Goal: Task Accomplishment & Management: Manage account settings

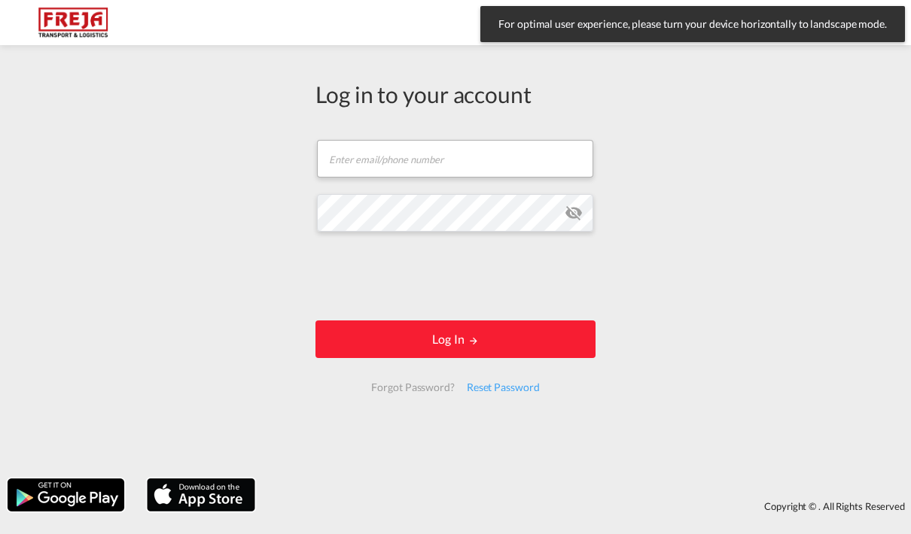
click at [368, 162] on input "text" at bounding box center [455, 159] width 276 height 38
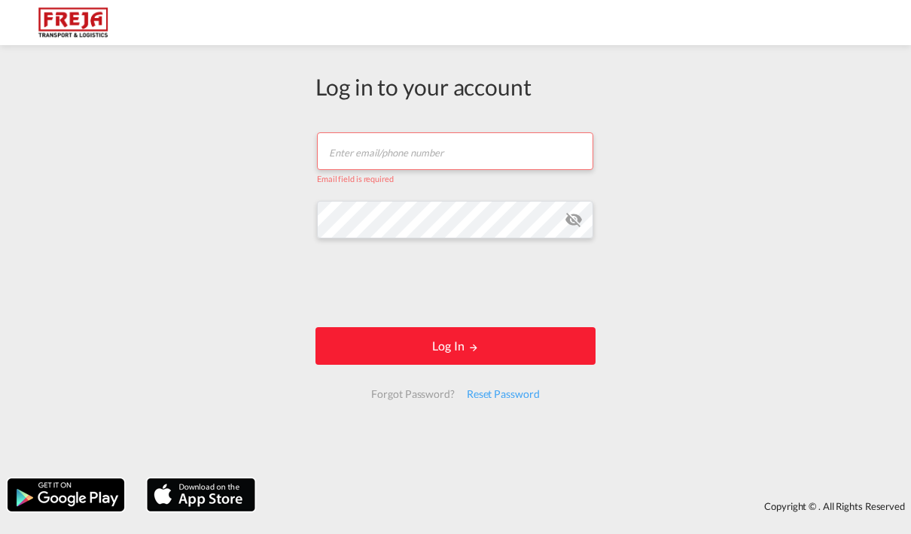
type input "[EMAIL_ADDRESS][DOMAIN_NAME]"
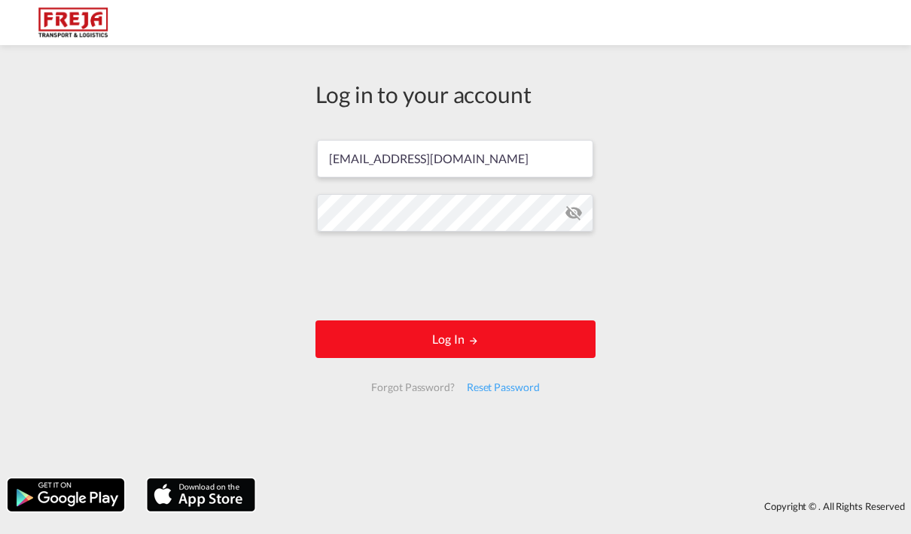
click at [411, 340] on button "Log In" at bounding box center [455, 340] width 280 height 38
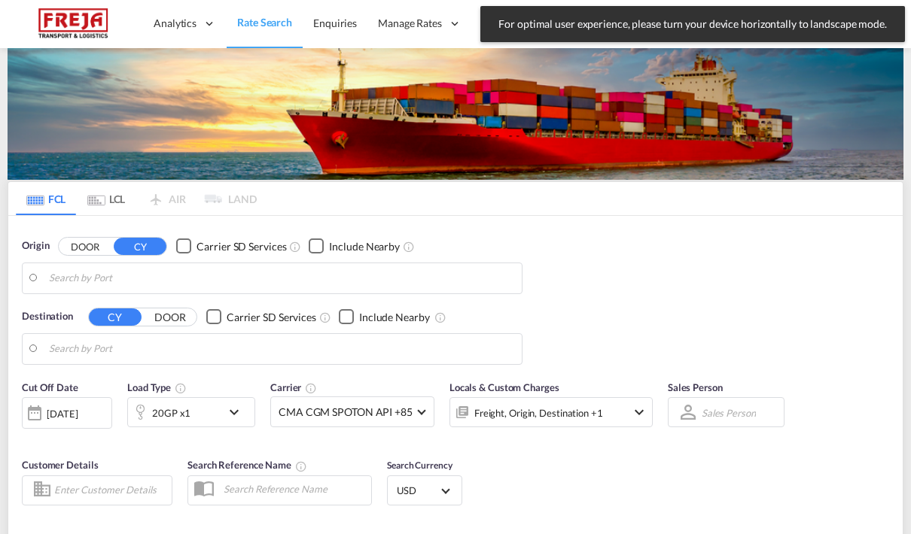
type input "[GEOGRAPHIC_DATA] ([GEOGRAPHIC_DATA]), [GEOGRAPHIC_DATA]"
type input "[GEOGRAPHIC_DATA], ZADUR"
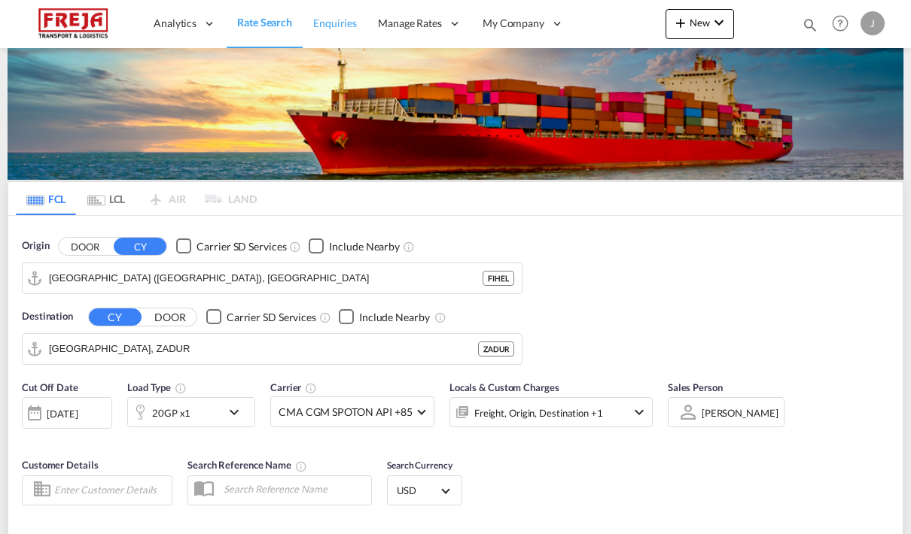
click at [326, 31] on link "Enquiries" at bounding box center [335, 23] width 65 height 49
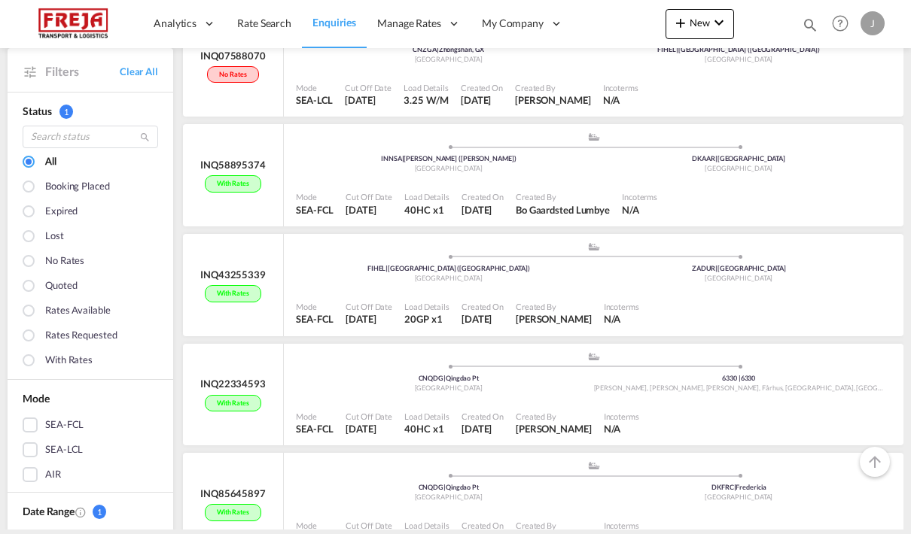
scroll to position [1906, 0]
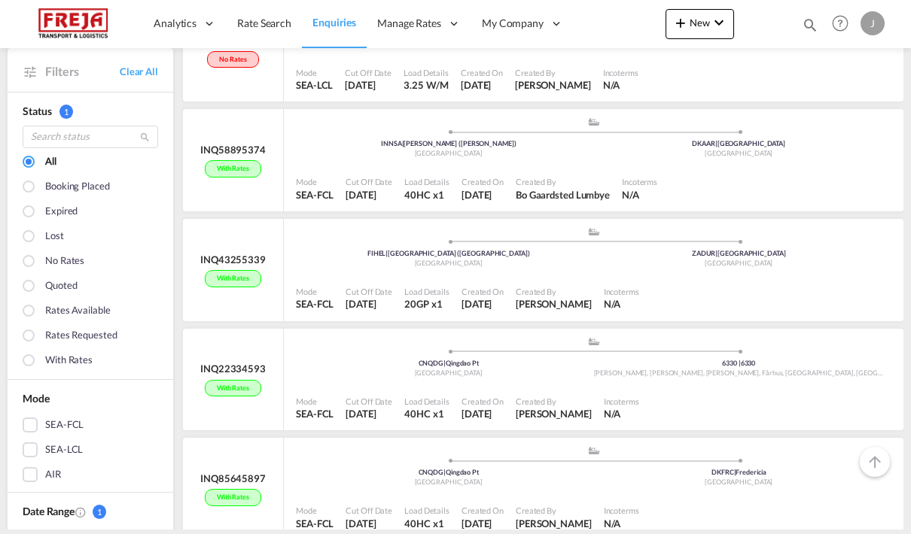
click at [51, 512] on span "Date Range" at bounding box center [49, 511] width 52 height 13
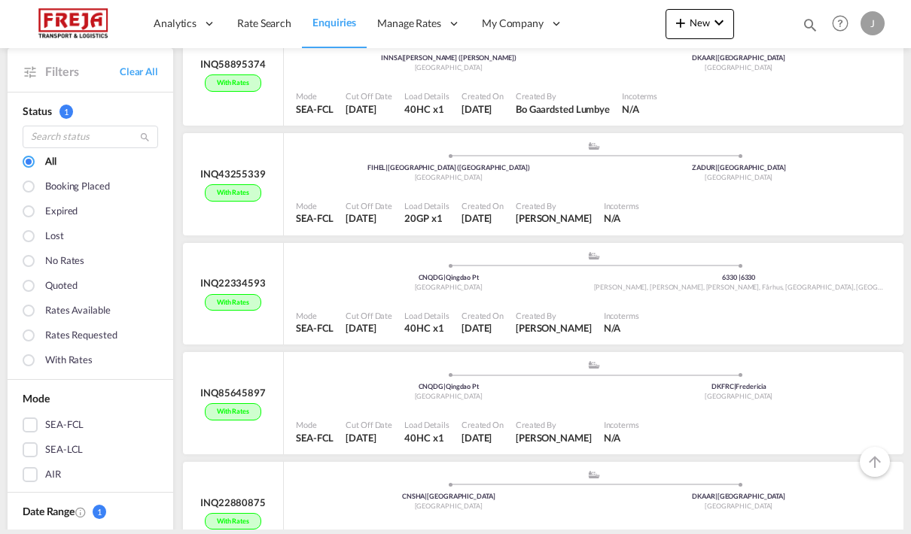
click at [46, 418] on div "SEA-FCL" at bounding box center [64, 425] width 38 height 15
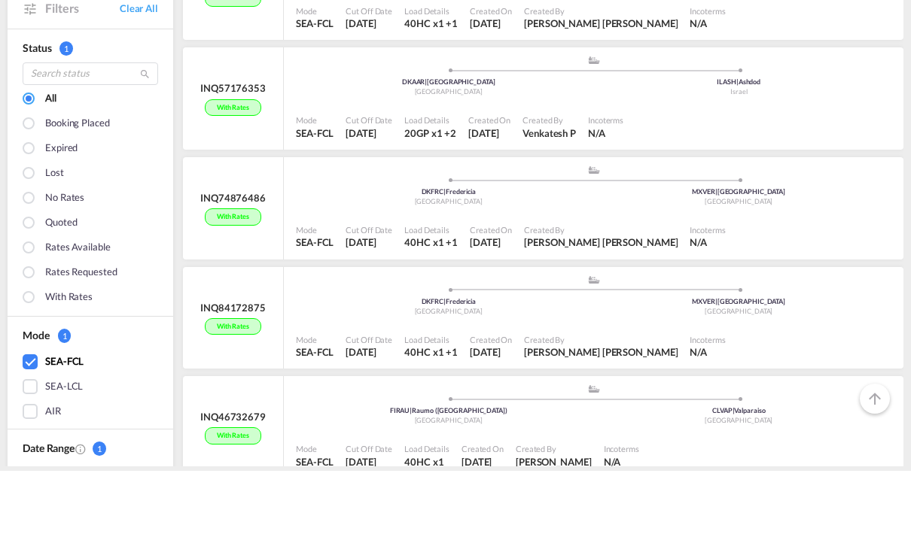
scroll to position [5527, 0]
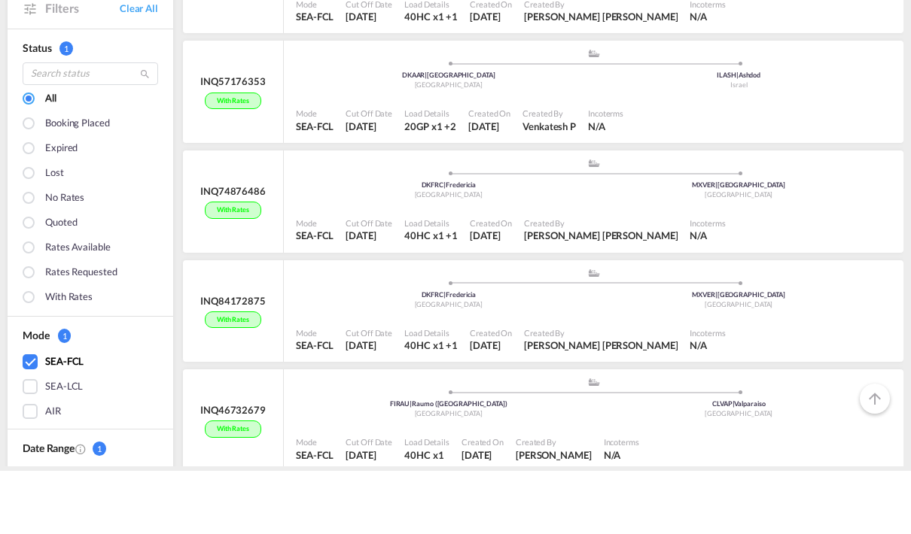
click at [42, 48] on div "Filters Clear All" at bounding box center [91, 69] width 166 height 43
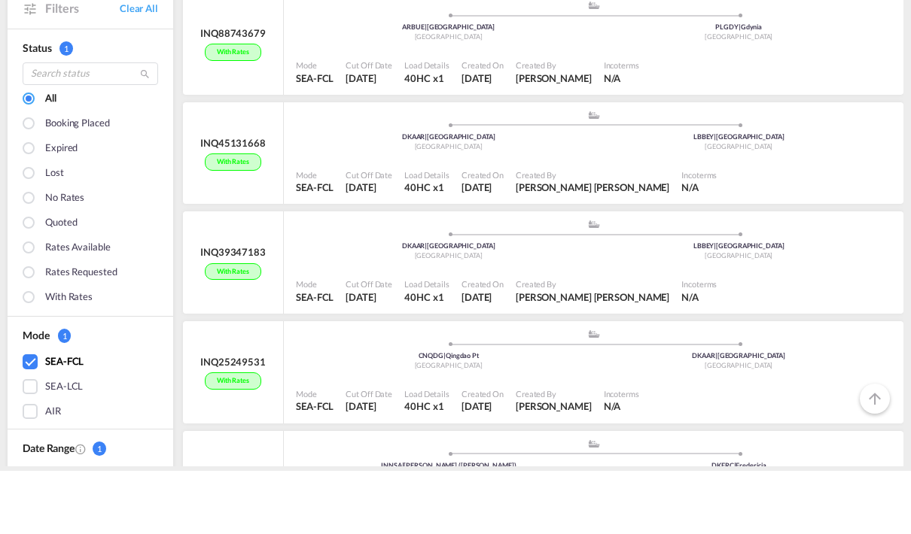
click at [49, 328] on div "Rates Requested" at bounding box center [81, 336] width 72 height 17
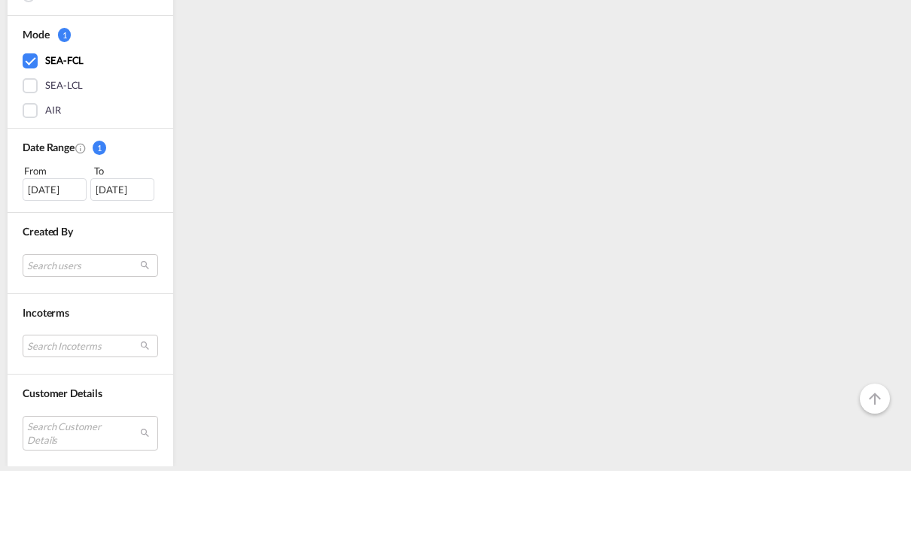
scroll to position [0, 0]
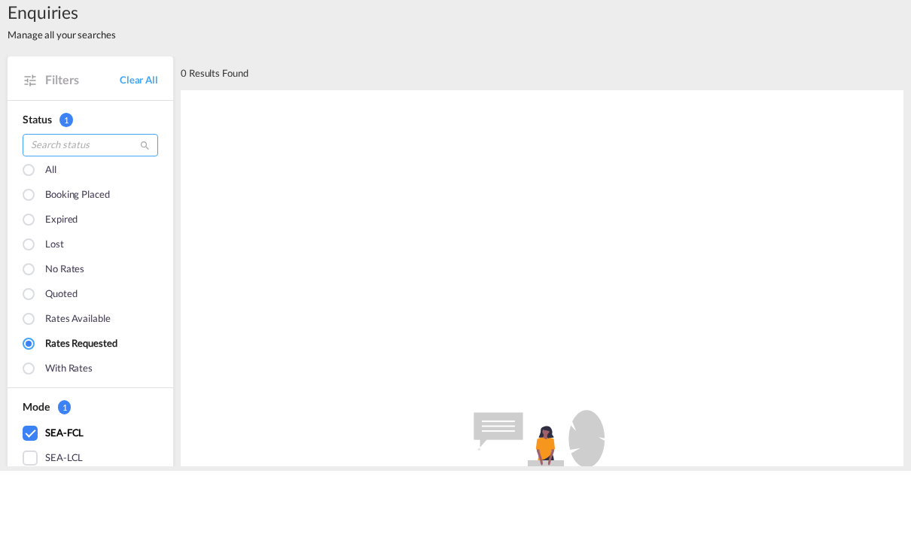
click at [59, 197] on input "search" at bounding box center [90, 208] width 135 height 23
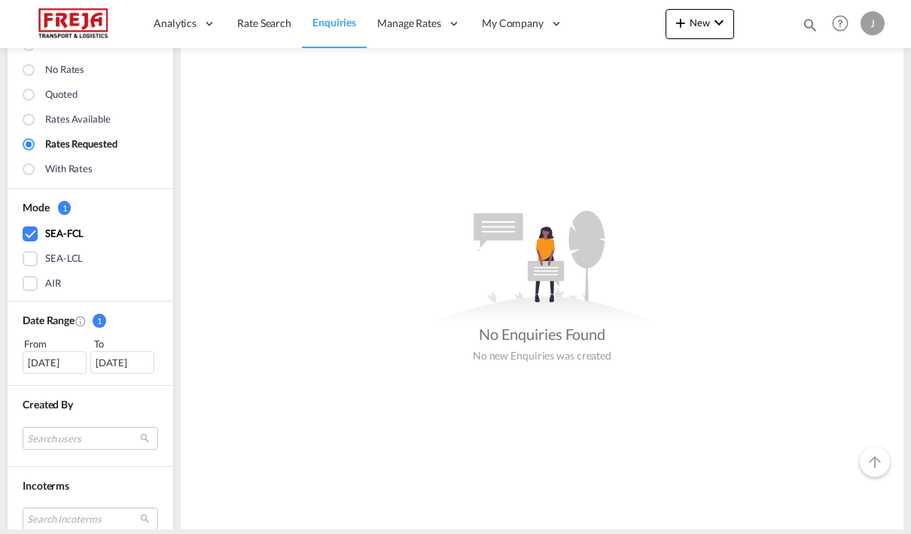
scroll to position [406, 0]
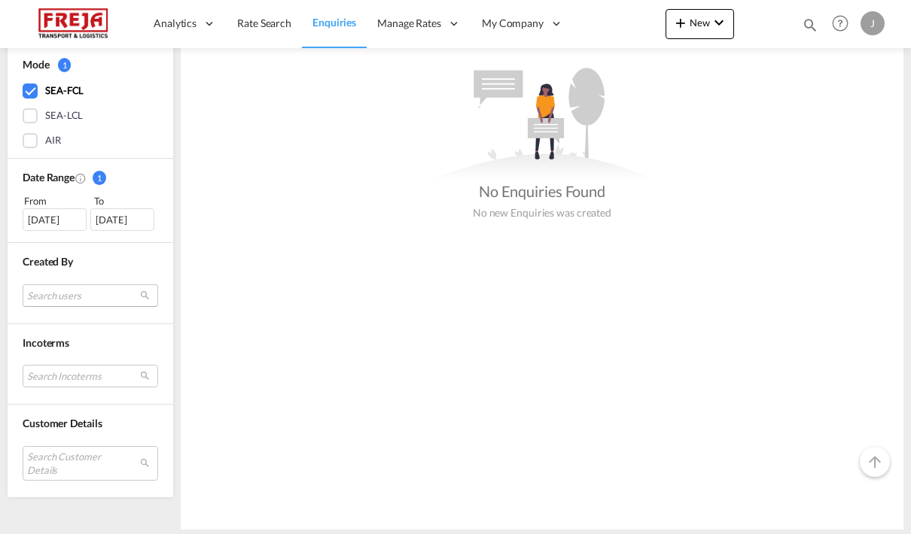
click at [66, 300] on md-select "Search users internal users internal_user [PERSON_NAME] [EMAIL_ADDRESS][DOMAIN_…" at bounding box center [90, 295] width 135 height 23
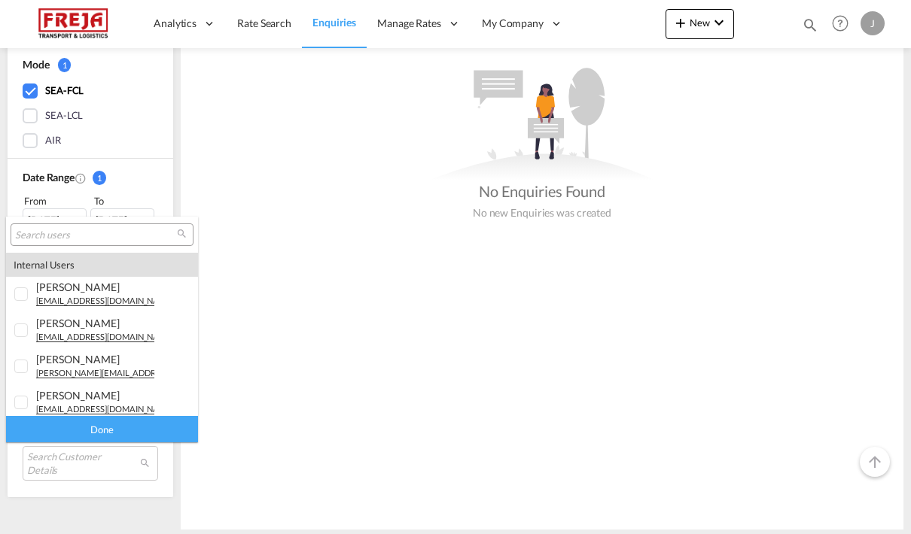
click at [44, 240] on input "search" at bounding box center [96, 236] width 162 height 14
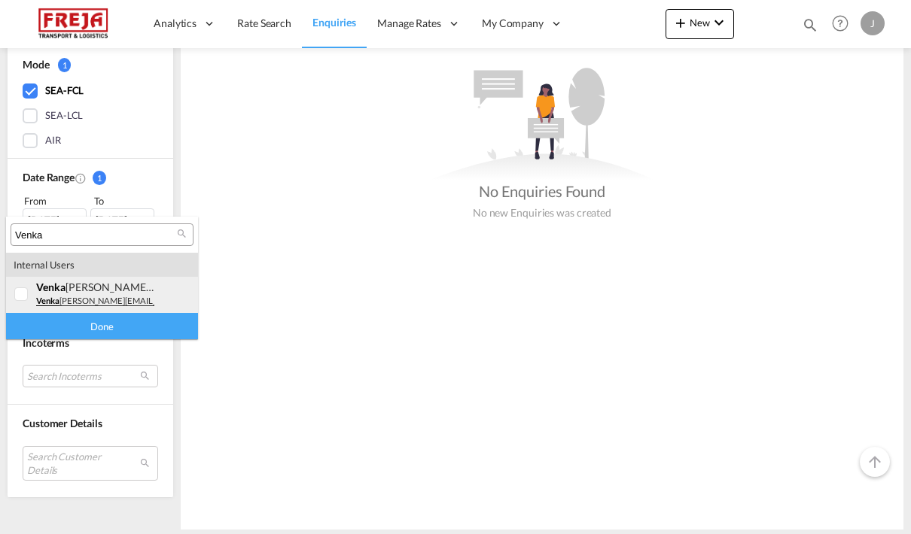
type input "Venka"
click at [44, 286] on span "venka" at bounding box center [50, 287] width 29 height 13
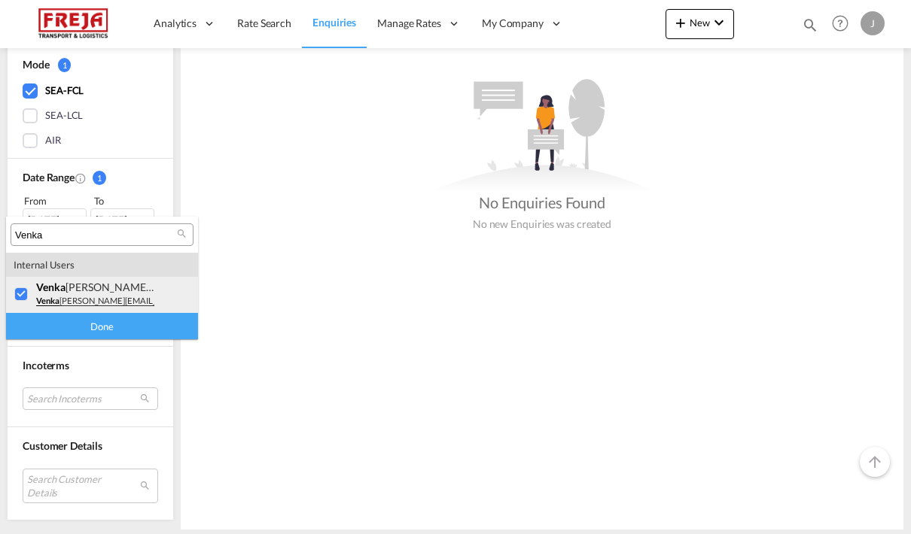
click at [56, 333] on div "Done" at bounding box center [102, 326] width 192 height 26
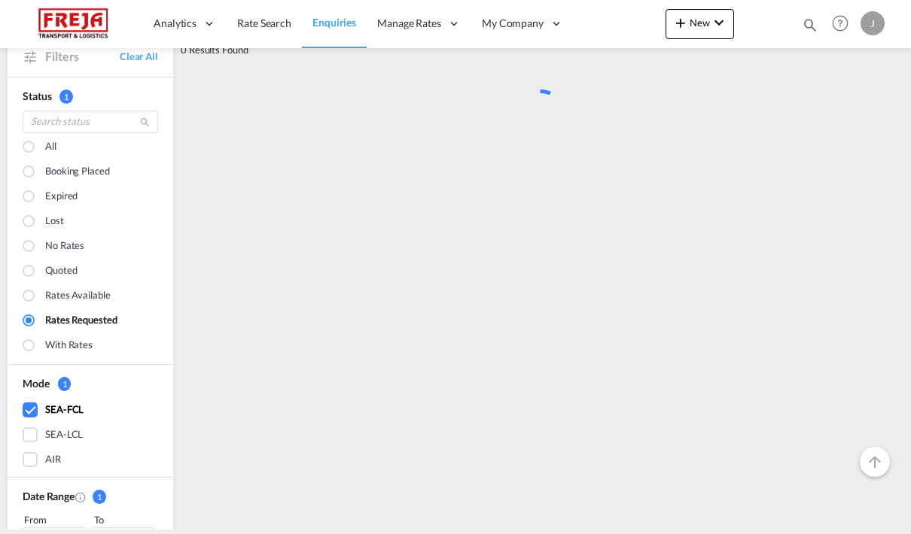
scroll to position [0, 0]
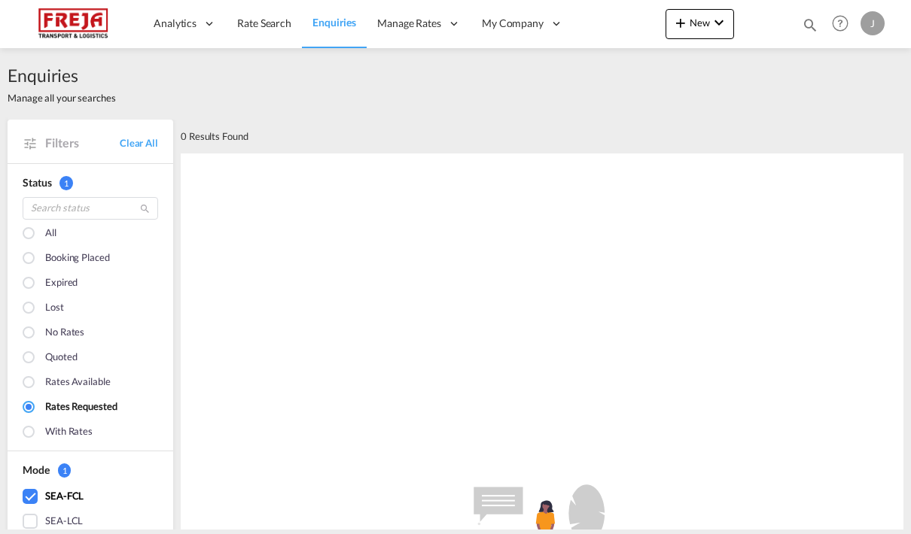
click at [29, 407] on div at bounding box center [30, 408] width 15 height 15
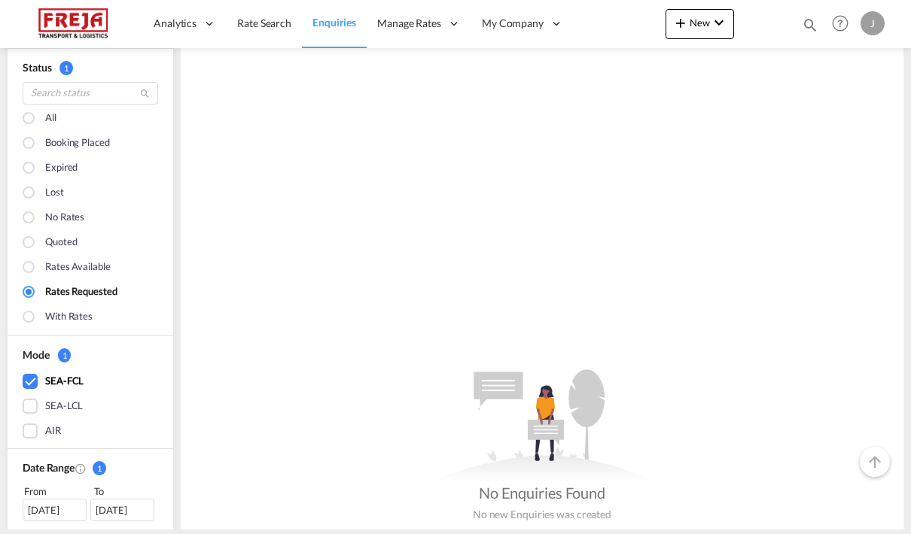
scroll to position [120, 0]
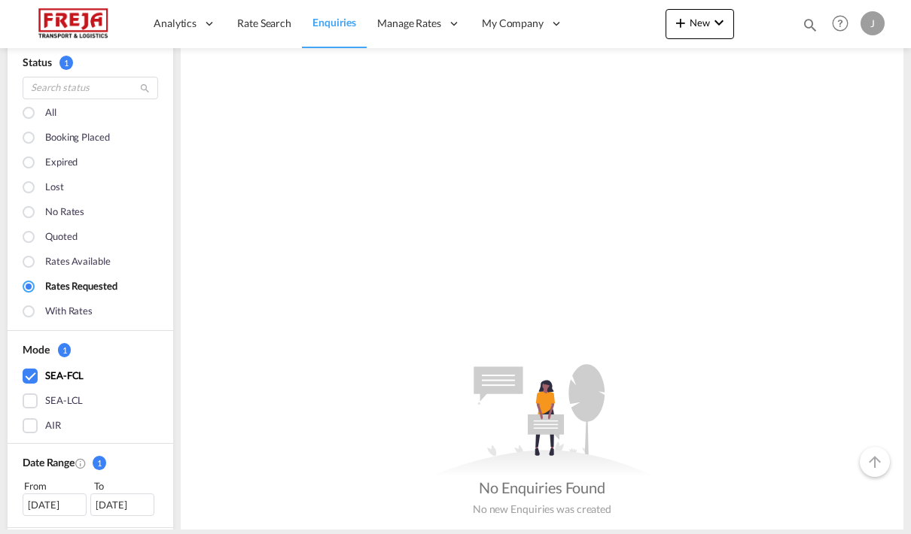
click at [32, 115] on div at bounding box center [30, 114] width 15 height 15
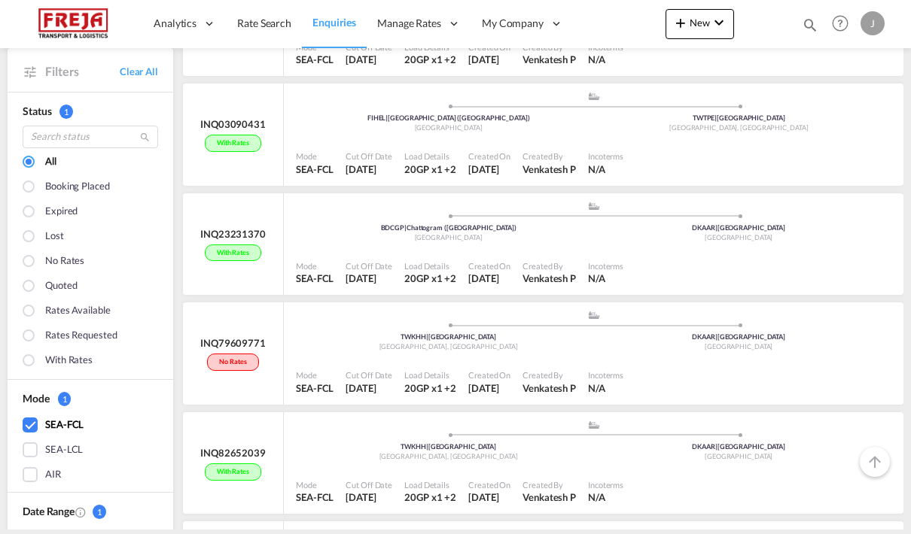
scroll to position [184, 0]
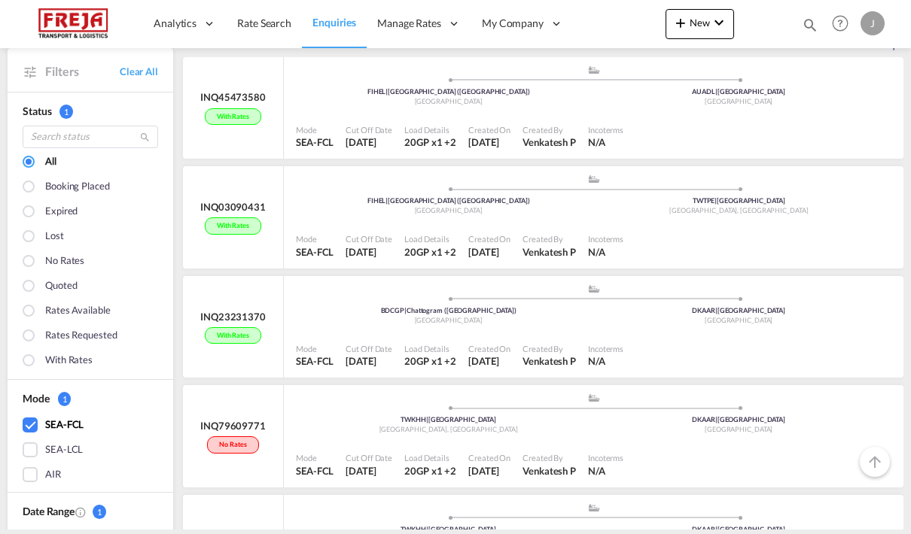
click at [33, 452] on div "SEA-LCL" at bounding box center [30, 449] width 15 height 15
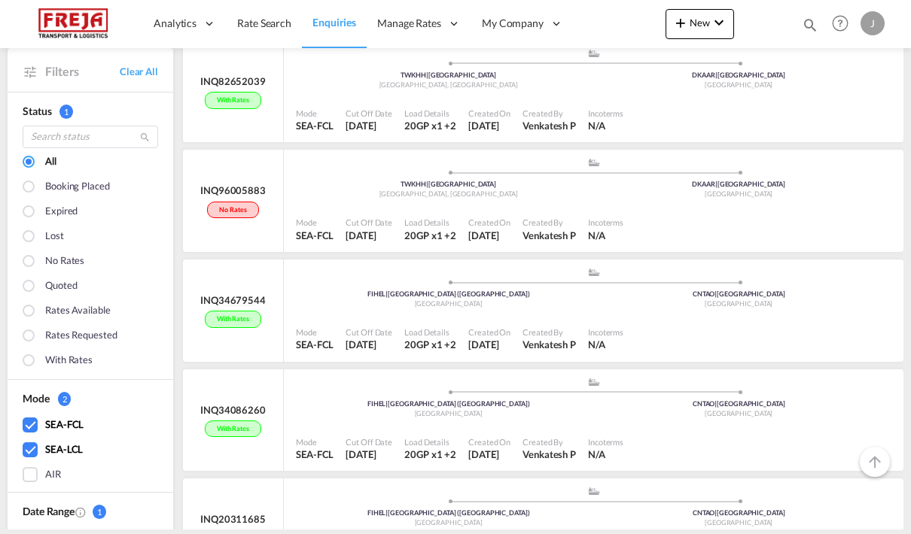
scroll to position [550, 0]
click at [141, 68] on link "Clear All" at bounding box center [139, 72] width 38 height 14
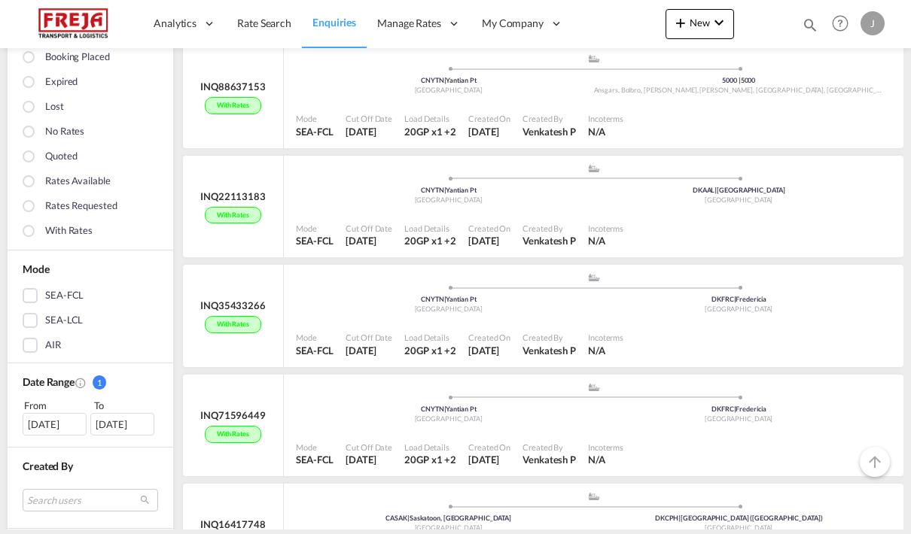
scroll to position [9324, 0]
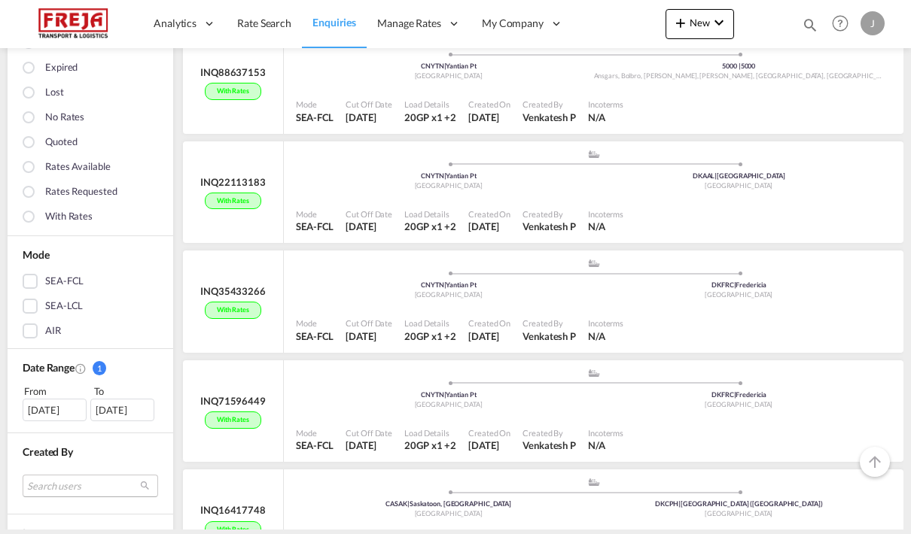
click at [58, 475] on md-select "Search users" at bounding box center [90, 486] width 135 height 23
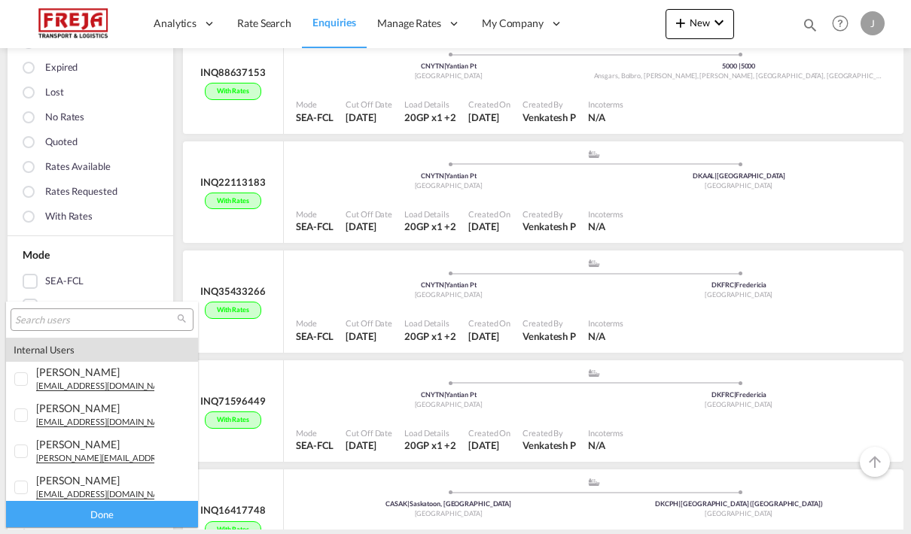
click at [46, 322] on input "search" at bounding box center [96, 321] width 162 height 14
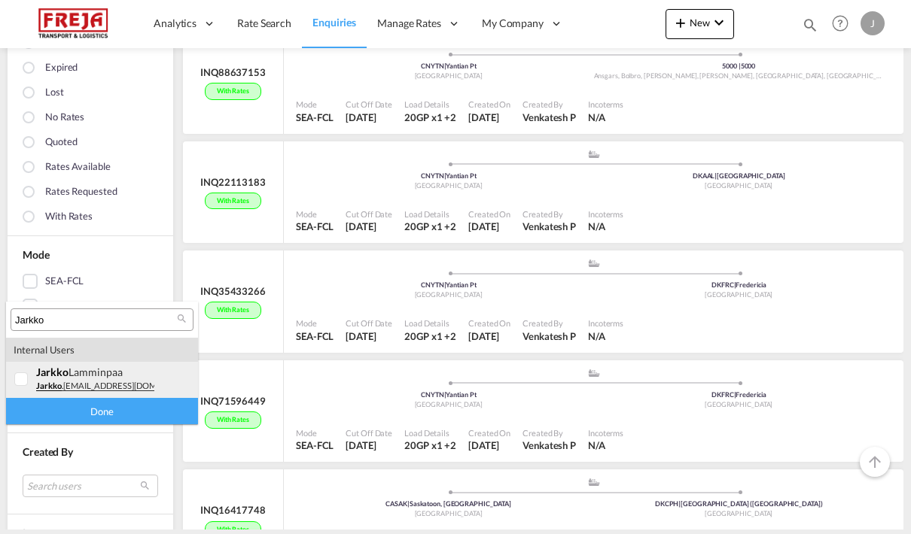
type input "Jarkko"
click at [57, 381] on span "jarkko" at bounding box center [49, 386] width 26 height 11
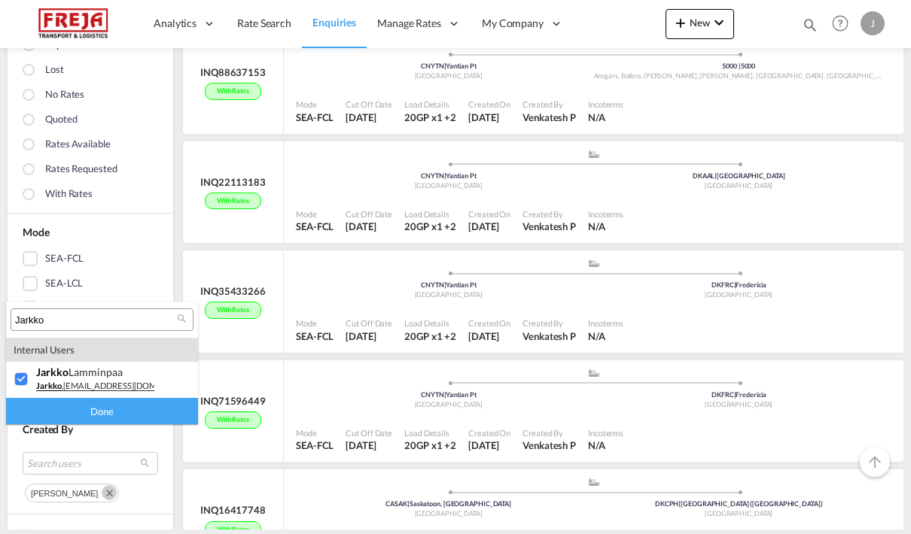
click at [75, 409] on div "Done" at bounding box center [102, 411] width 192 height 26
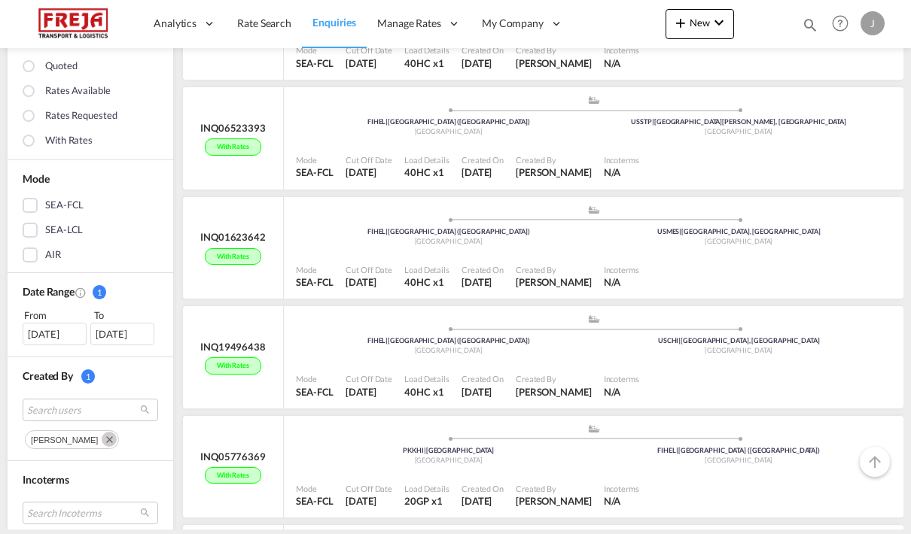
scroll to position [2807, 0]
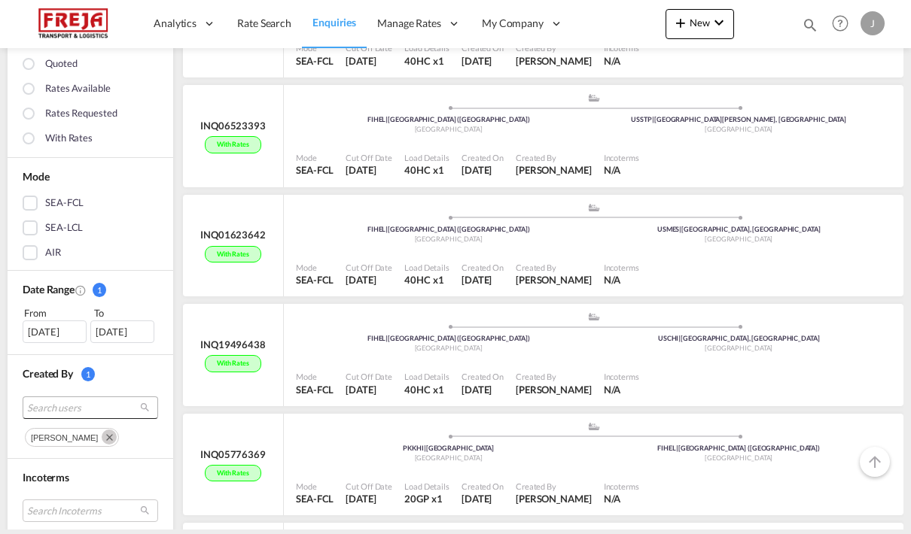
click at [65, 400] on span "Search users" at bounding box center [78, 407] width 102 height 14
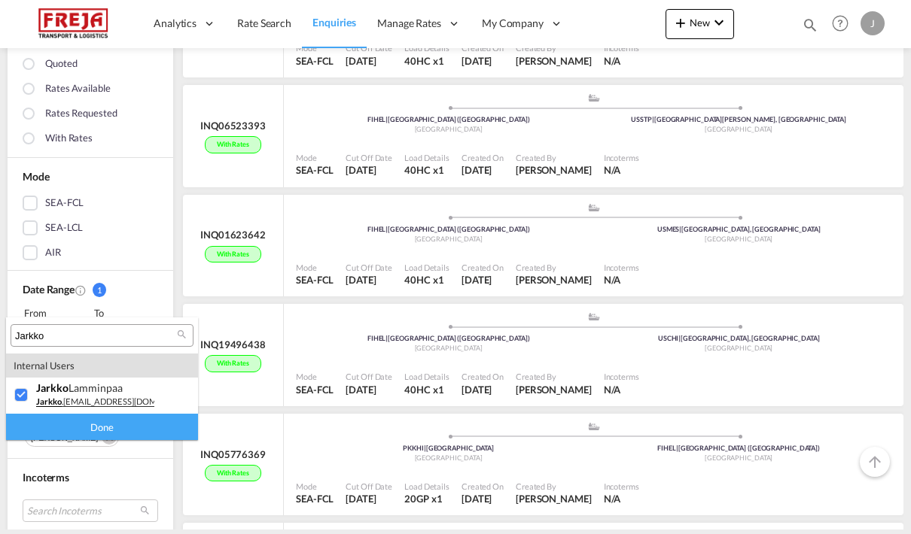
click at [68, 342] on input "Jarkko" at bounding box center [96, 337] width 162 height 14
type input "[PERSON_NAME]"
click at [22, 393] on div at bounding box center [21, 395] width 15 height 15
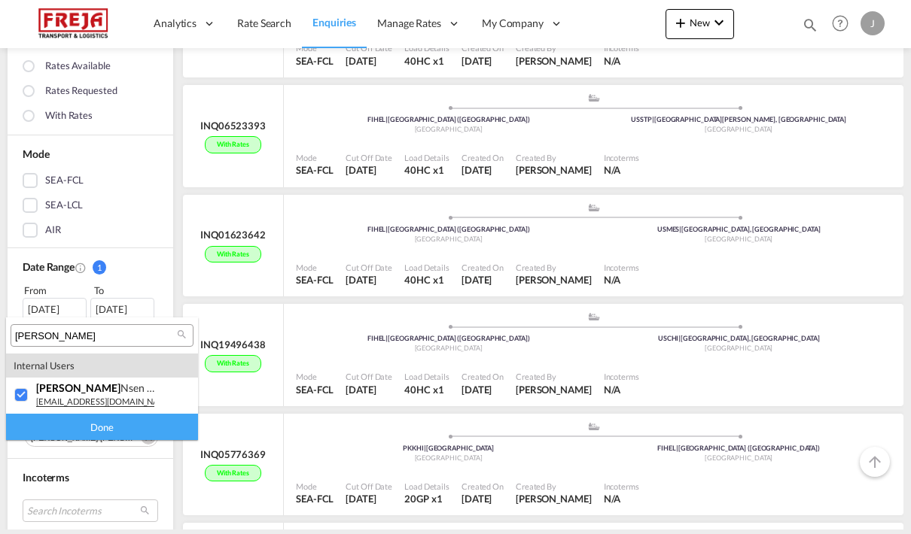
click at [57, 434] on div "Done" at bounding box center [102, 427] width 192 height 26
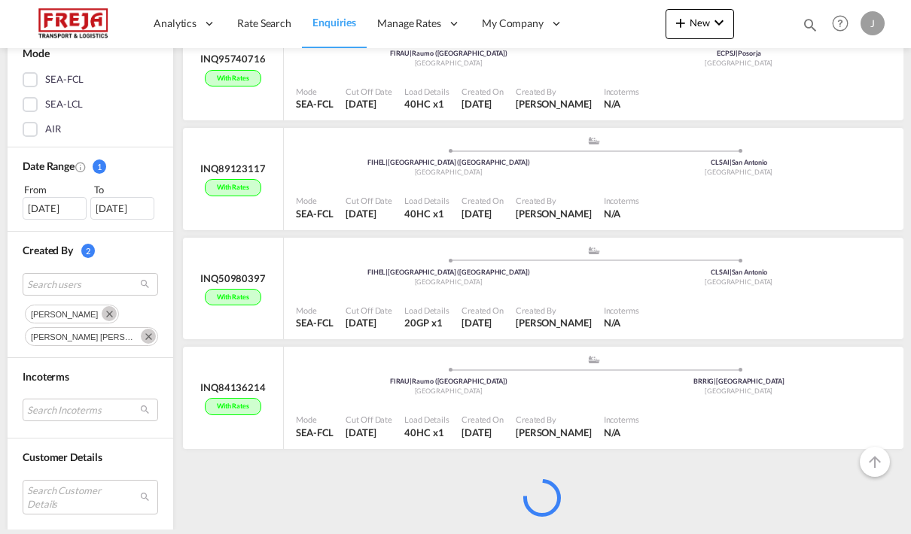
scroll to position [2972, 0]
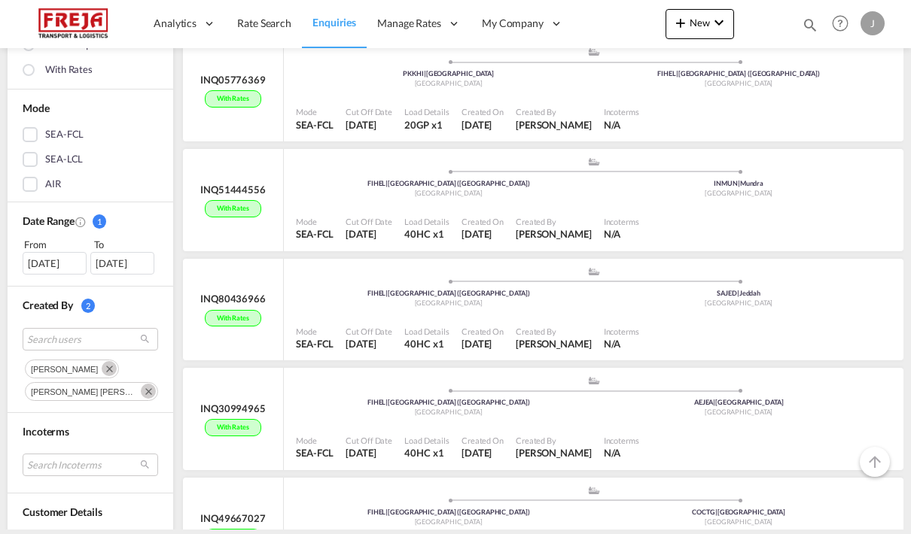
click at [107, 361] on md-icon "Remove" at bounding box center [109, 368] width 15 height 15
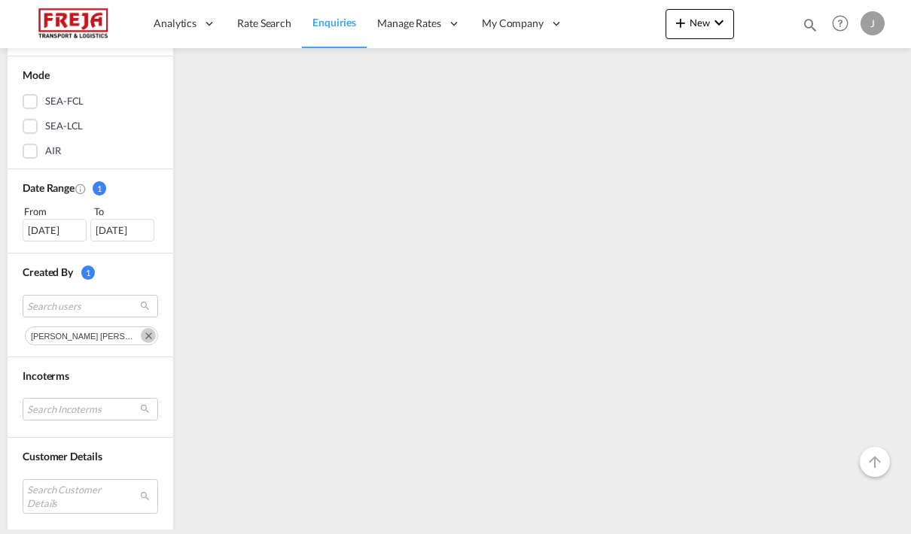
scroll to position [0, 0]
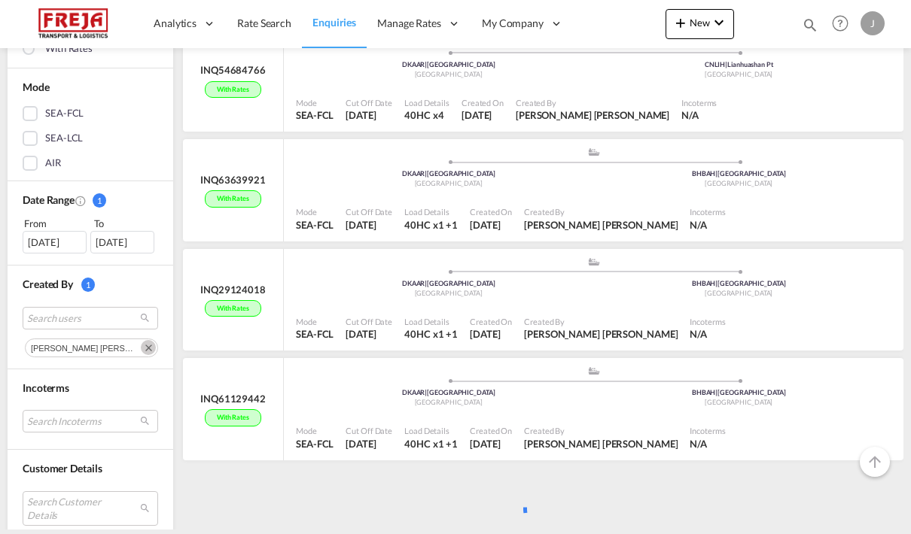
click at [141, 340] on md-icon "Remove" at bounding box center [148, 347] width 15 height 15
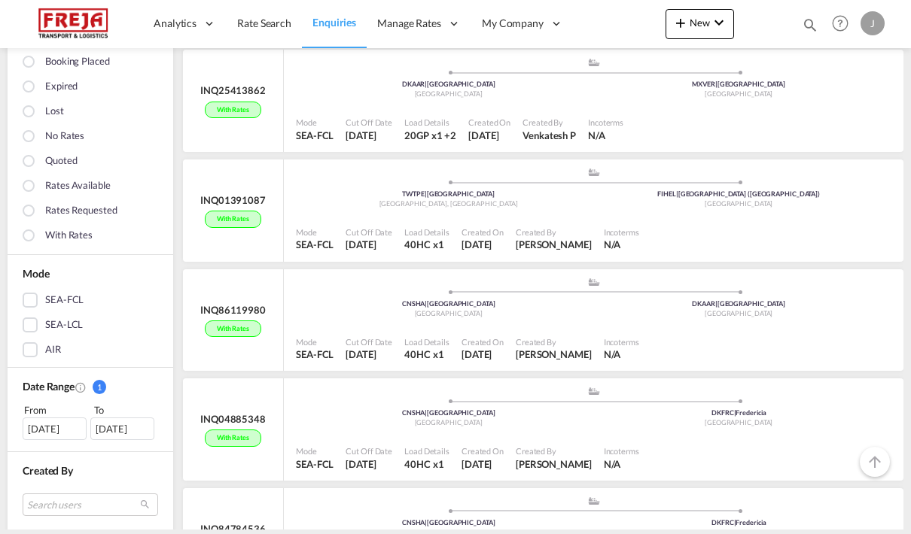
scroll to position [12593, 0]
click at [65, 492] on md-select "Search users" at bounding box center [90, 503] width 135 height 23
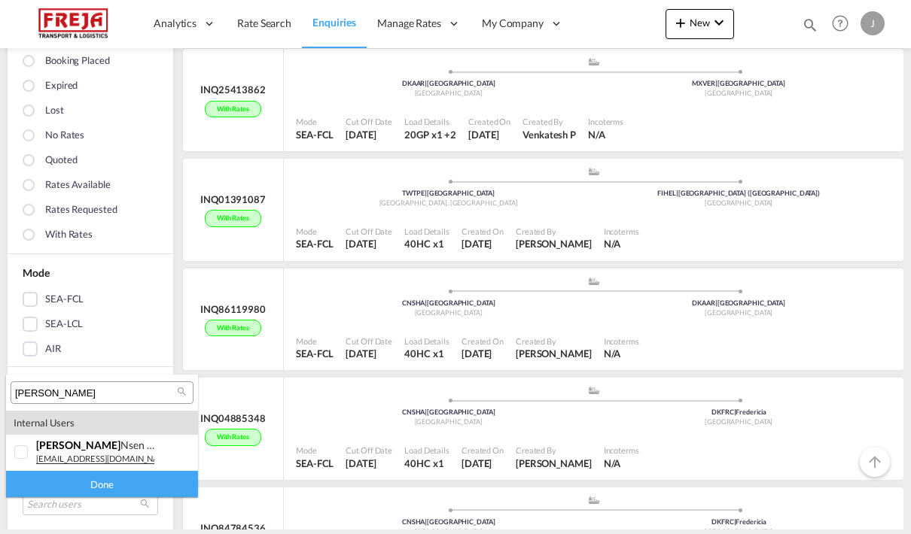
type md-option "[object Object]"
click at [109, 397] on input "[PERSON_NAME]" at bounding box center [96, 394] width 162 height 14
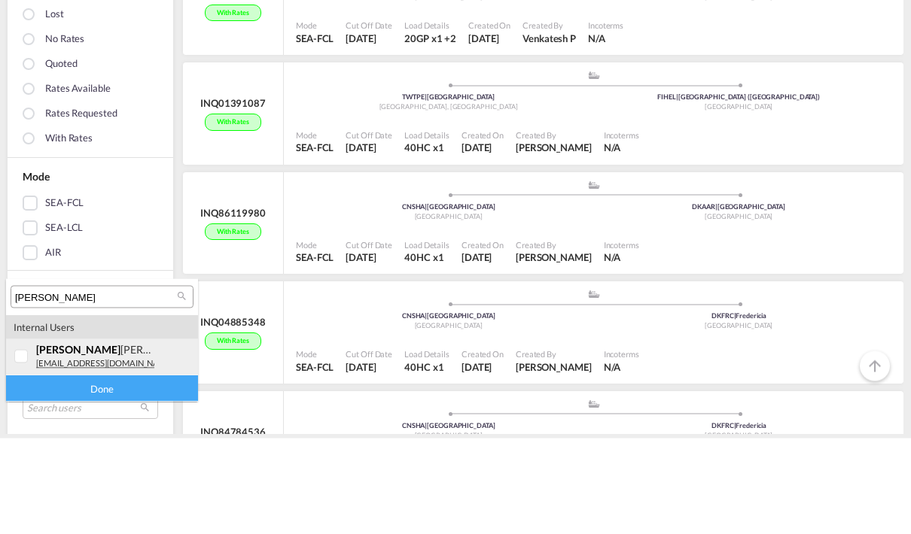
type input "[PERSON_NAME]"
click at [37, 454] on small "[EMAIL_ADDRESS][DOMAIN_NAME]" at bounding box center [105, 459] width 138 height 11
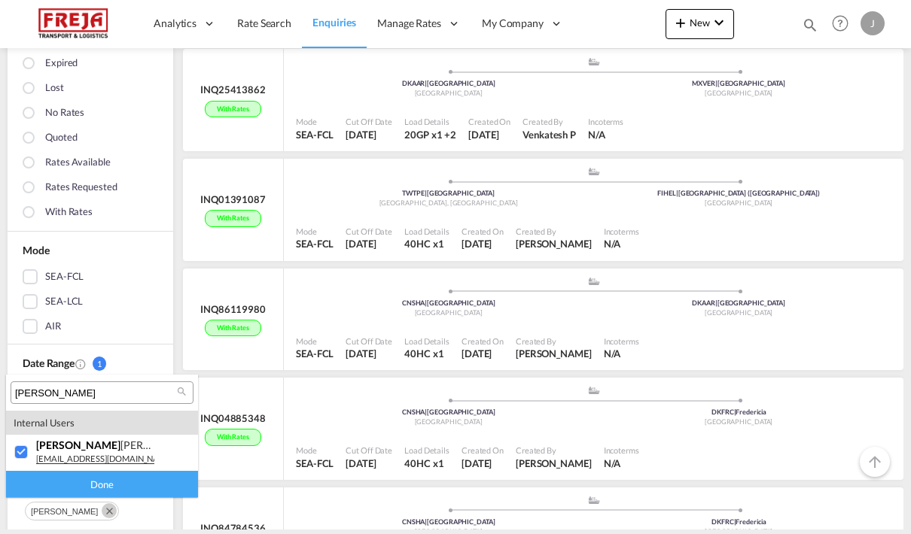
click at [68, 388] on input "[PERSON_NAME]" at bounding box center [96, 394] width 162 height 14
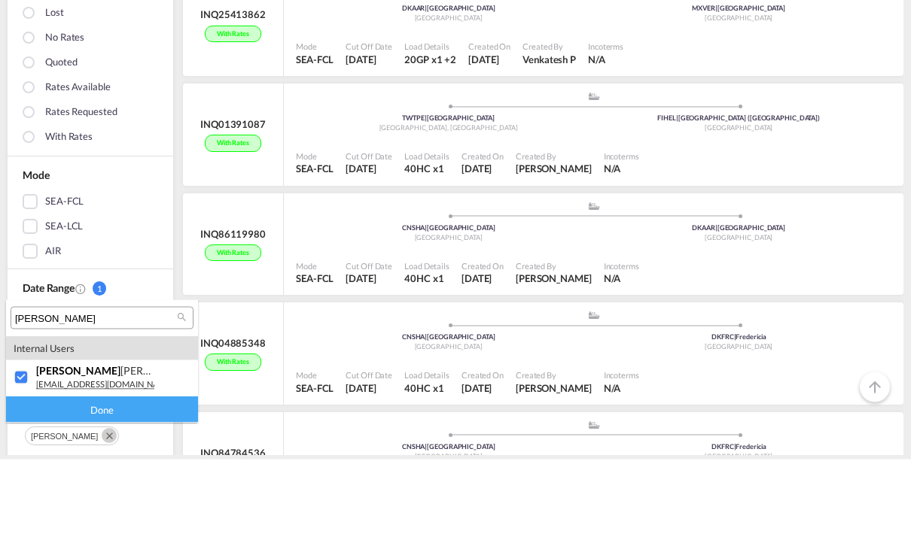
click at [98, 471] on div "Done" at bounding box center [102, 484] width 192 height 26
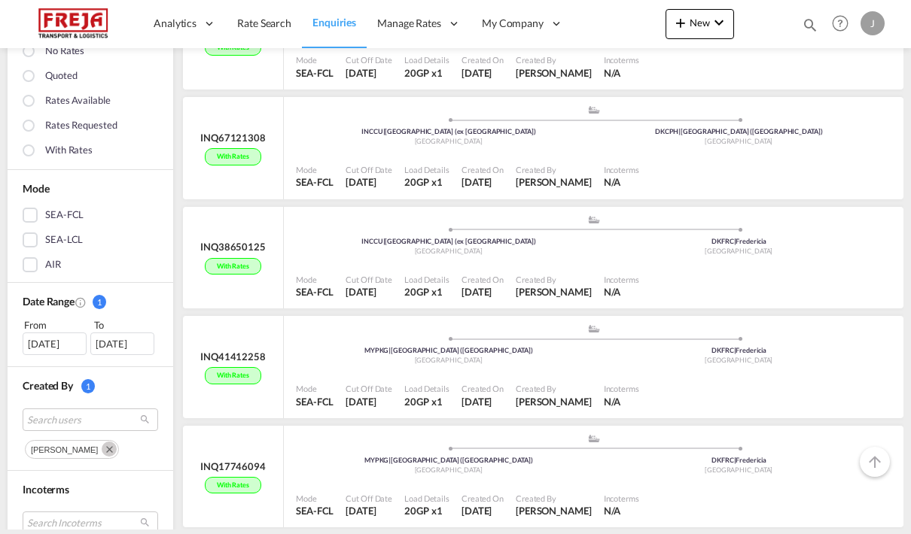
scroll to position [2796, 0]
click at [102, 441] on md-icon "Remove" at bounding box center [109, 448] width 15 height 15
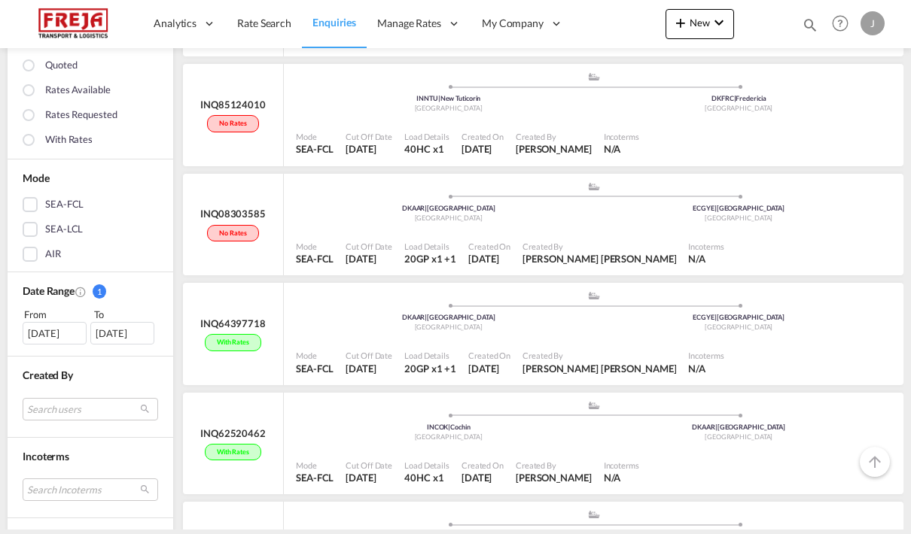
scroll to position [2833, 0]
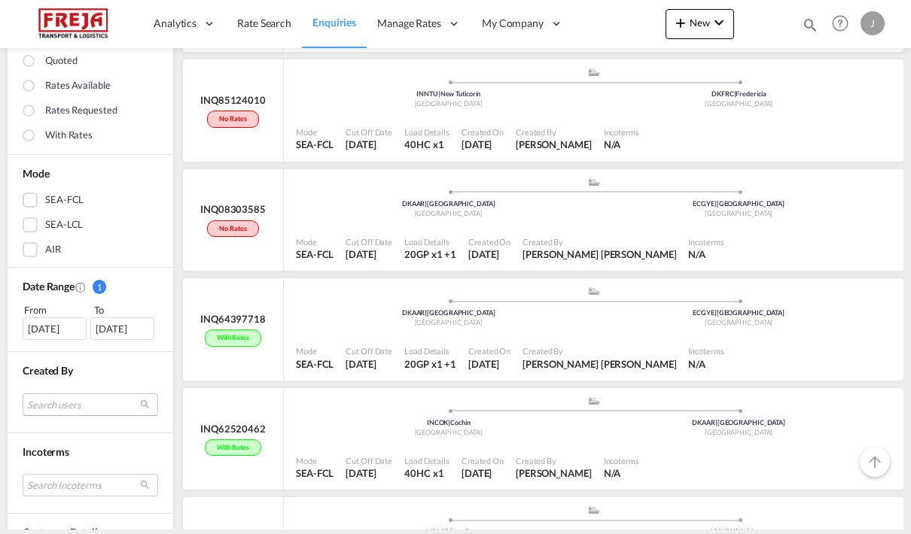
click at [62, 393] on md-select "Search users" at bounding box center [90, 404] width 135 height 23
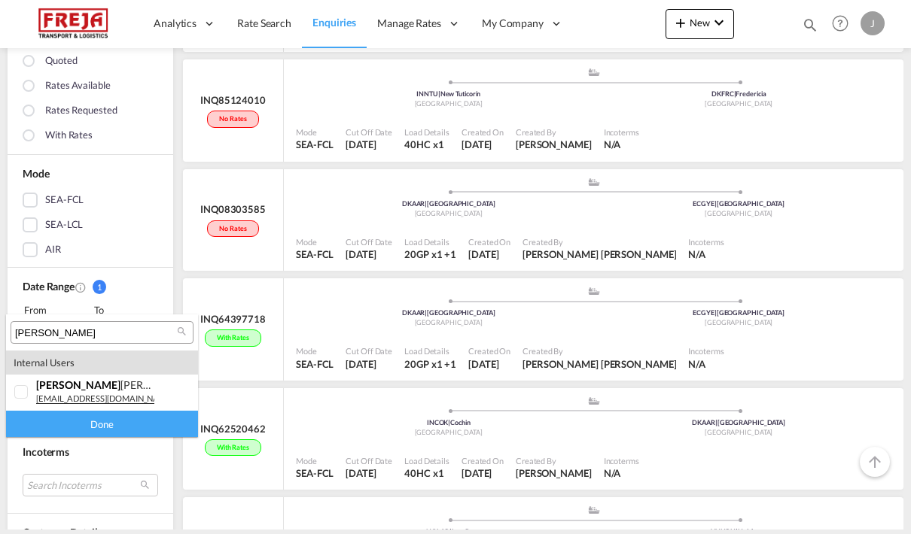
click at [135, 330] on input "[PERSON_NAME]" at bounding box center [96, 334] width 162 height 14
type input "jarkko"
click at [20, 387] on div at bounding box center [21, 392] width 15 height 15
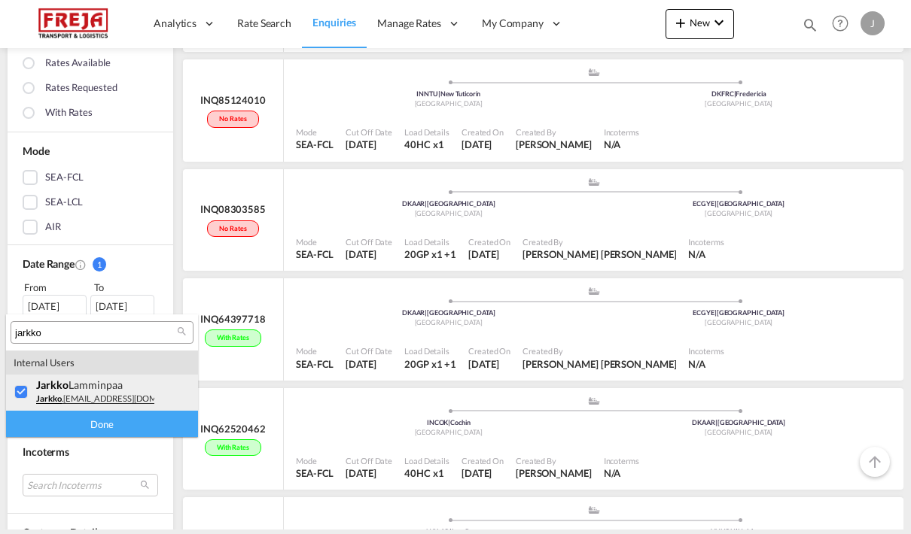
click at [57, 433] on div "Done" at bounding box center [102, 424] width 192 height 26
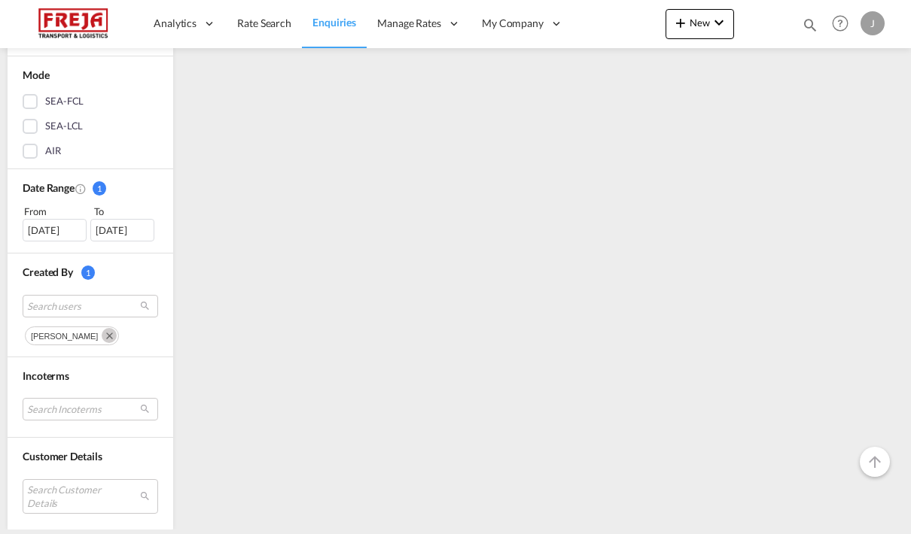
scroll to position [0, 0]
